Goal: Task Accomplishment & Management: Manage account settings

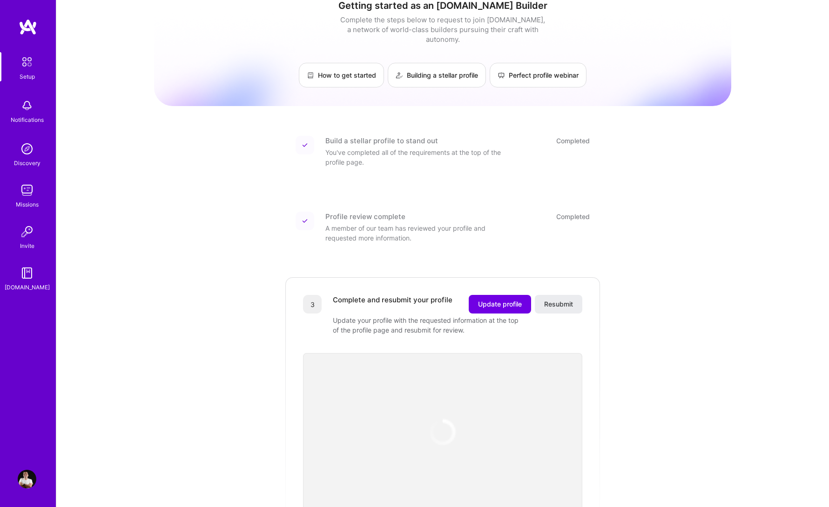
scroll to position [32, 0]
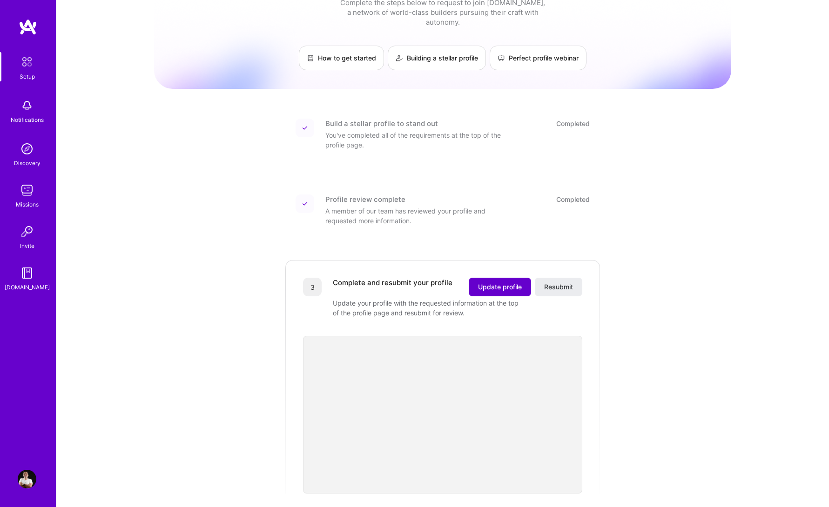
click at [480, 282] on span "Update profile" at bounding box center [500, 286] width 44 height 9
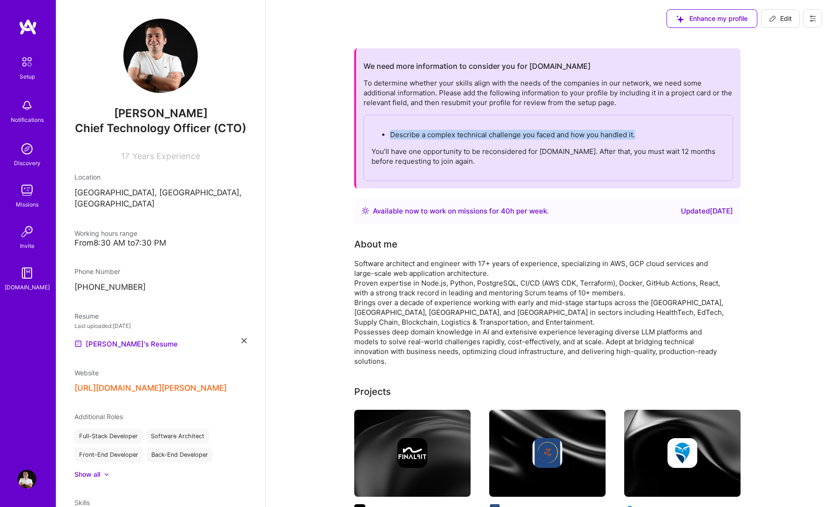
drag, startPoint x: 390, startPoint y: 134, endPoint x: 667, endPoint y: 134, distance: 276.4
click at [667, 134] on p "Describe a complex technical challenge you faced and how you handled it." at bounding box center [557, 135] width 335 height 10
copy p "Describe a complex technical challenge you faced and how you handled it."
